Goal: Browse casually: Explore the website without a specific task or goal

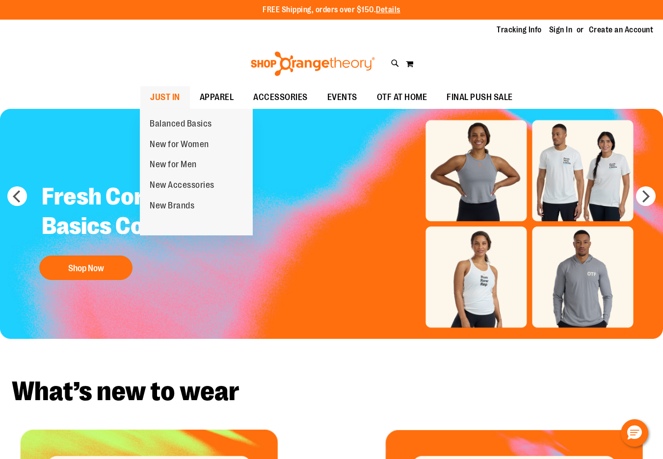
type input "**********"
click at [172, 99] on span "JUST IN" at bounding box center [165, 97] width 30 height 22
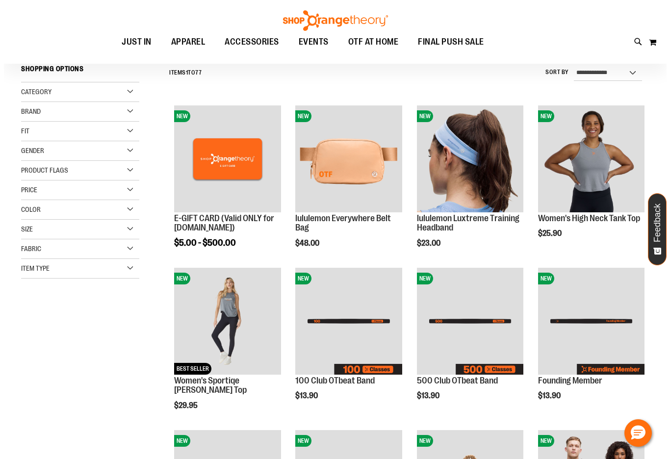
scroll to position [117, 0]
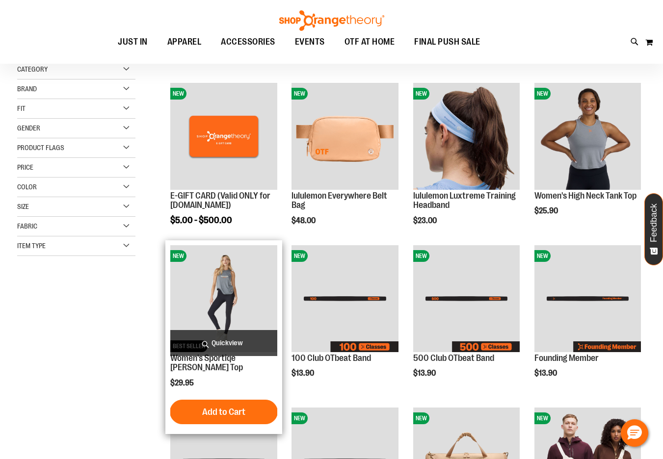
type input "**********"
click at [239, 338] on span "Quickview" at bounding box center [223, 343] width 106 height 26
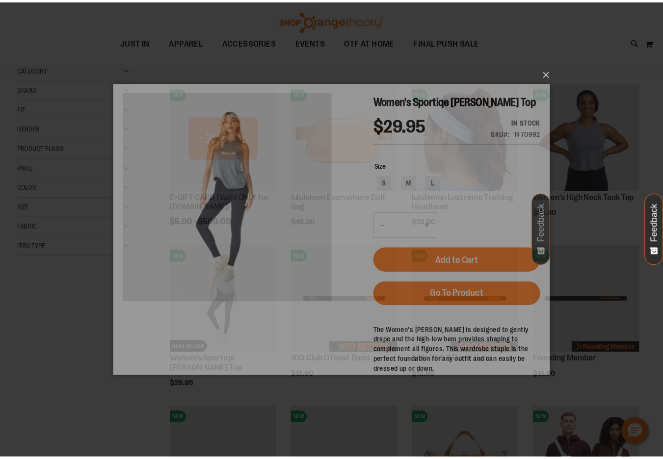
scroll to position [0, 0]
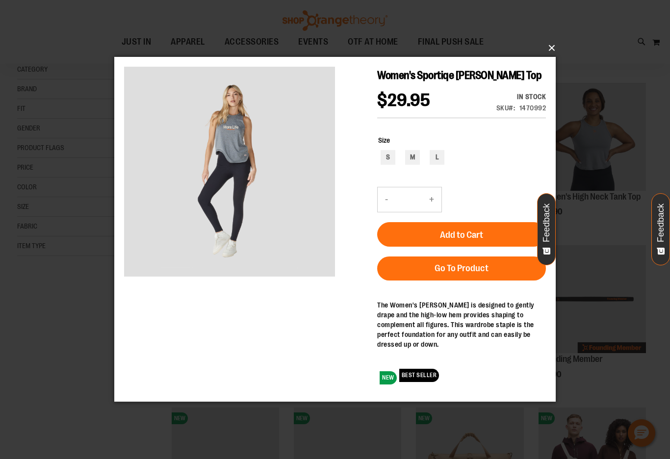
click at [554, 48] on button "×" at bounding box center [338, 48] width 442 height 22
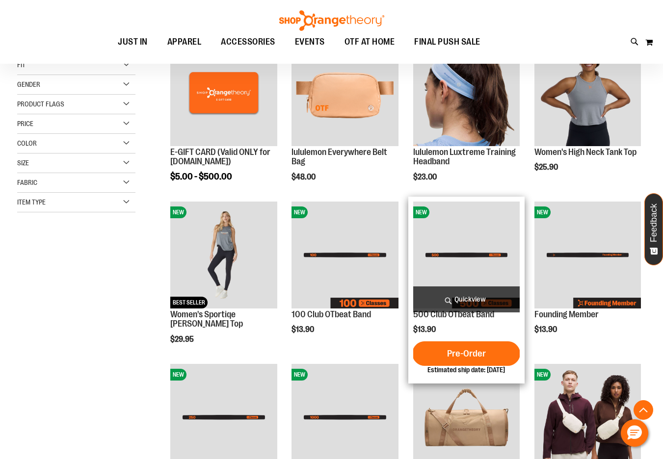
scroll to position [243, 0]
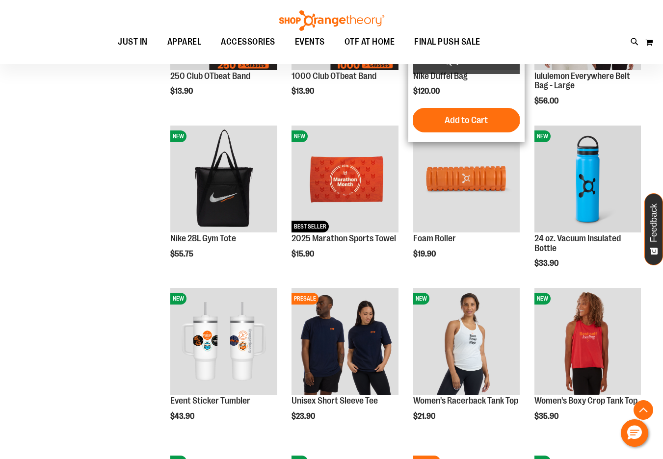
scroll to position [614, 0]
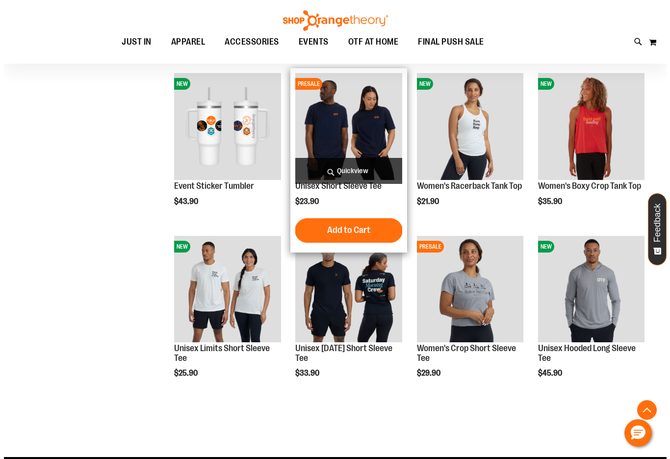
scroll to position [778, 0]
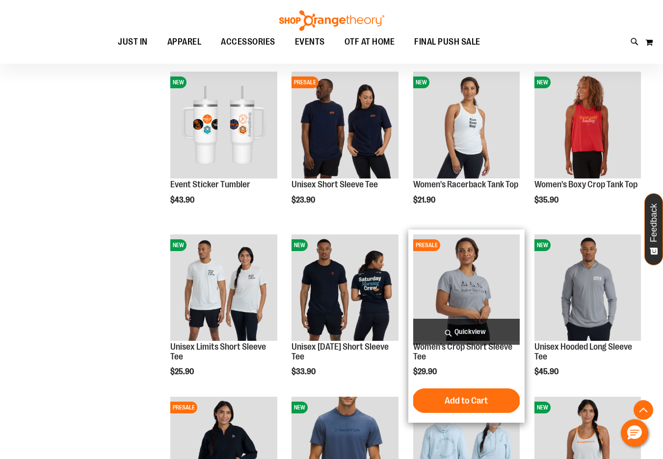
click at [484, 328] on span "Quickview" at bounding box center [466, 332] width 106 height 26
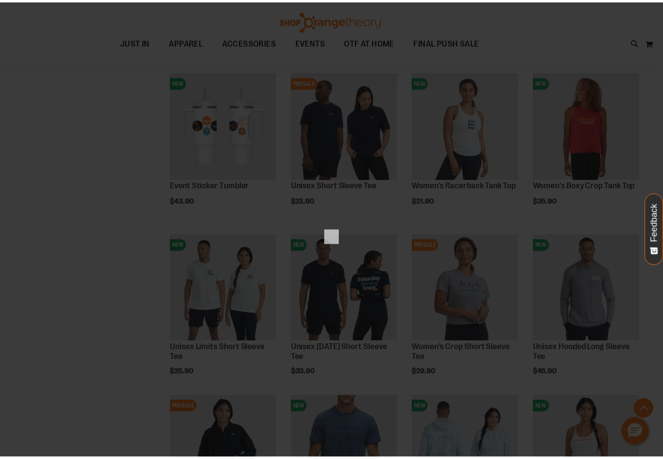
scroll to position [0, 0]
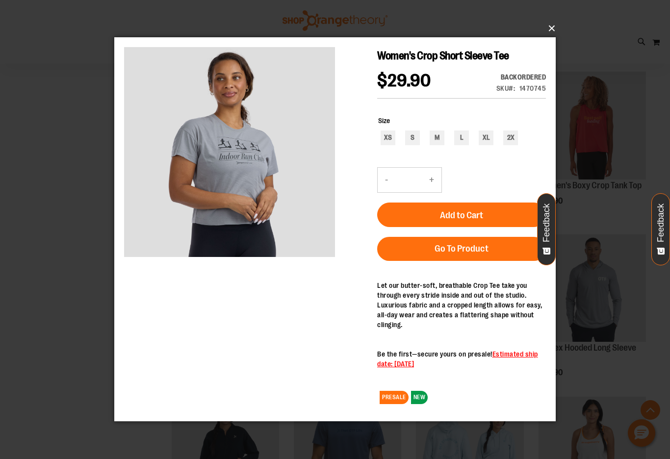
click at [552, 26] on button "×" at bounding box center [338, 29] width 442 height 22
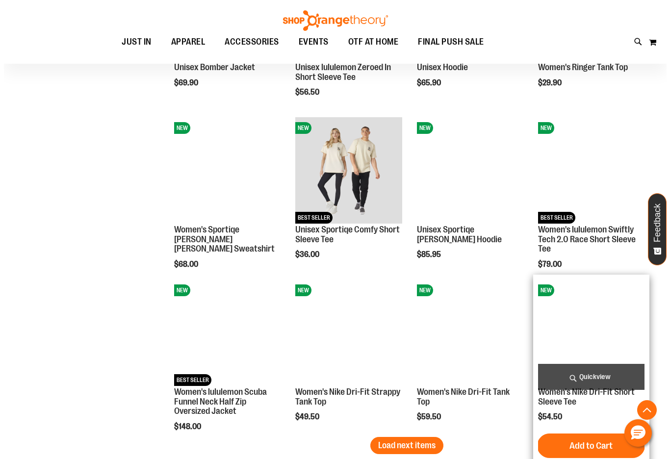
scroll to position [1264, 0]
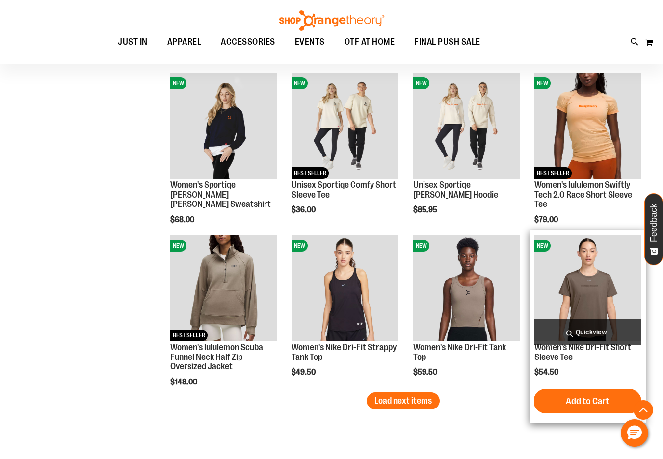
click at [597, 337] on span "Quickview" at bounding box center [587, 332] width 106 height 26
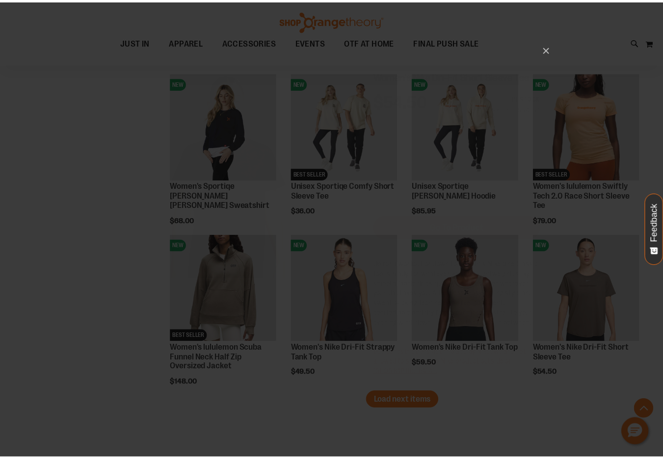
scroll to position [0, 0]
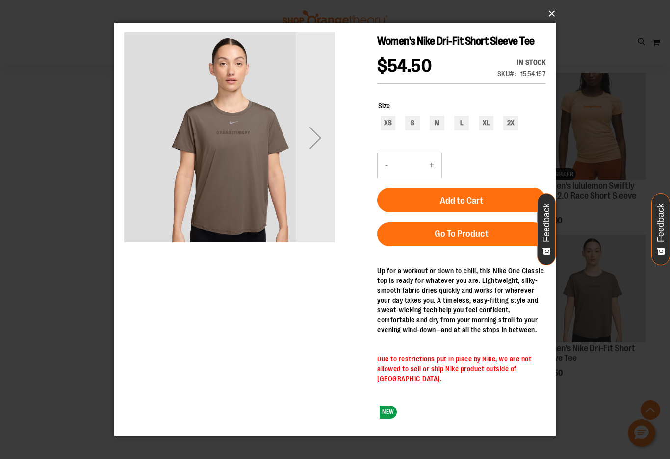
click at [546, 17] on button "×" at bounding box center [338, 14] width 442 height 22
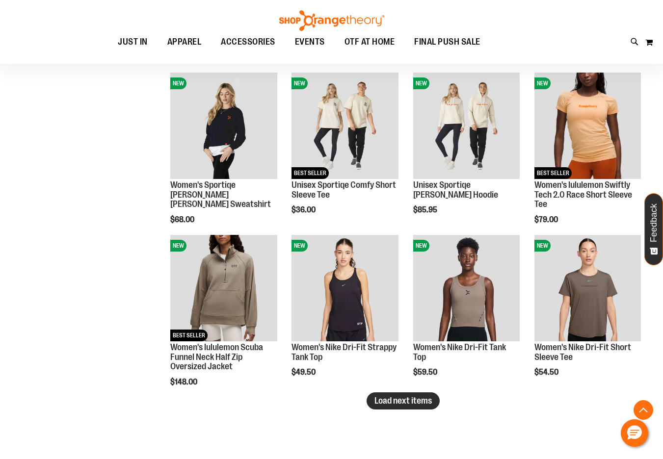
click at [406, 403] on span "Load next items" at bounding box center [402, 401] width 57 height 10
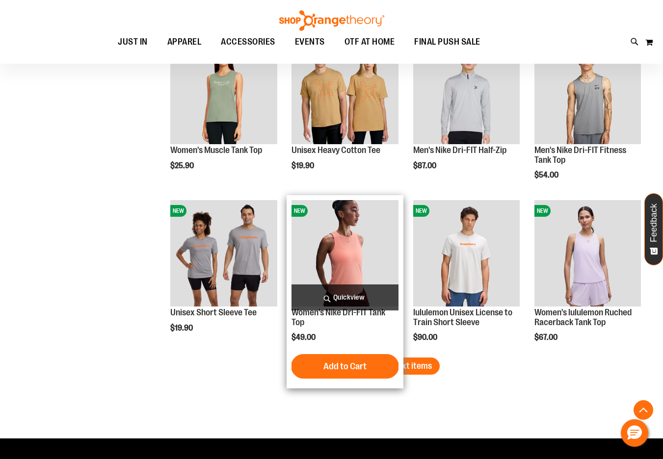
scroll to position [1824, 0]
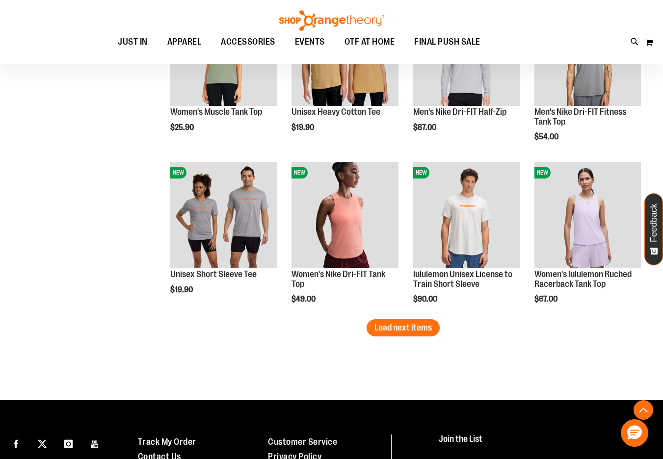
click at [387, 335] on button "Load next items" at bounding box center [402, 327] width 73 height 17
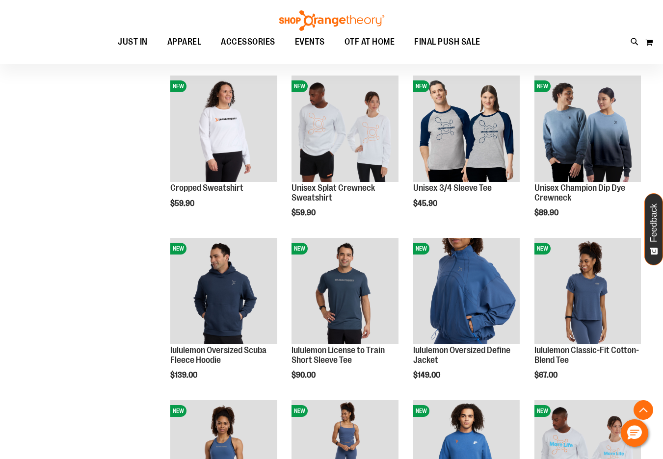
scroll to position [2397, 0]
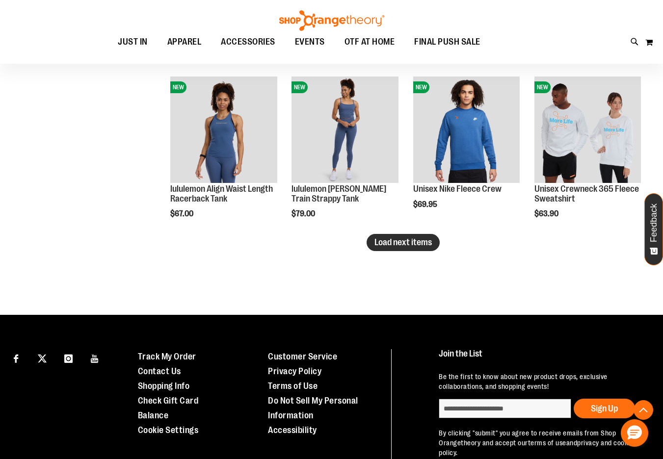
click at [390, 241] on span "Load next items" at bounding box center [402, 242] width 57 height 10
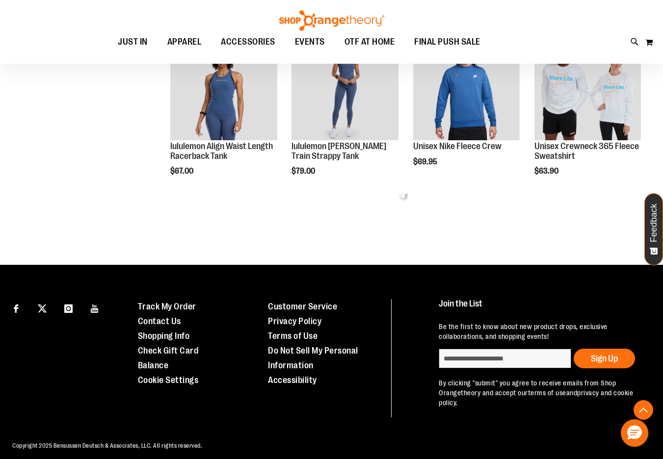
scroll to position [2448, 0]
